Goal: Task Accomplishment & Management: Manage account settings

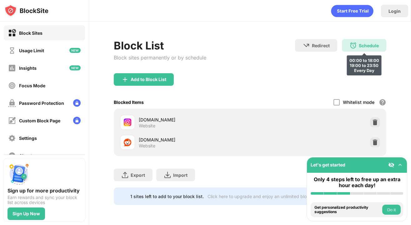
click at [361, 42] on div "Schedule 00:00 to 18:00 19:00 to 23:50 Every Day" at bounding box center [364, 45] width 44 height 12
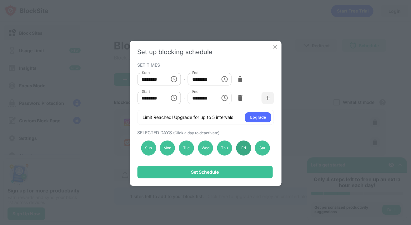
click at [243, 146] on div "Fri" at bounding box center [243, 147] width 15 height 15
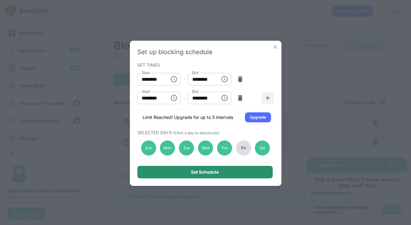
click at [245, 170] on div "Set Schedule" at bounding box center [204, 172] width 135 height 12
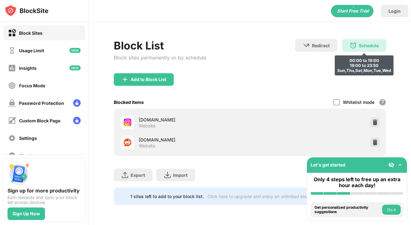
click at [349, 42] on img at bounding box center [352, 45] width 7 height 7
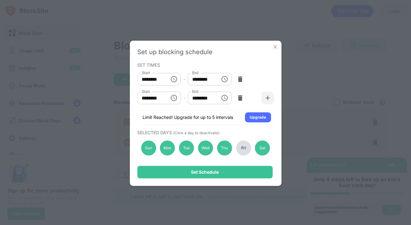
click at [240, 145] on div "Fri" at bounding box center [243, 147] width 15 height 15
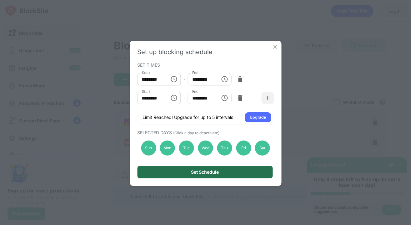
click at [252, 171] on div "Set Schedule" at bounding box center [204, 172] width 135 height 12
